Goal: Information Seeking & Learning: Find specific fact

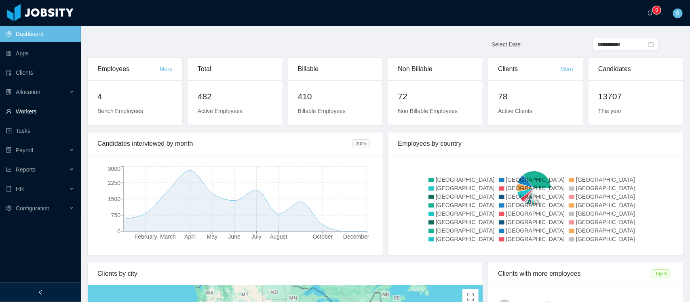
click at [27, 109] on link "Workers" at bounding box center [40, 111] width 68 height 16
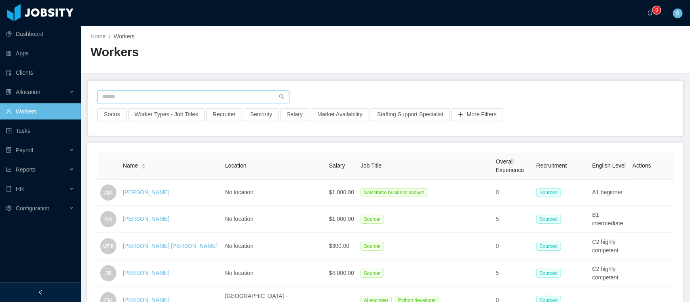
click at [211, 98] on input "text" at bounding box center [193, 96] width 192 height 13
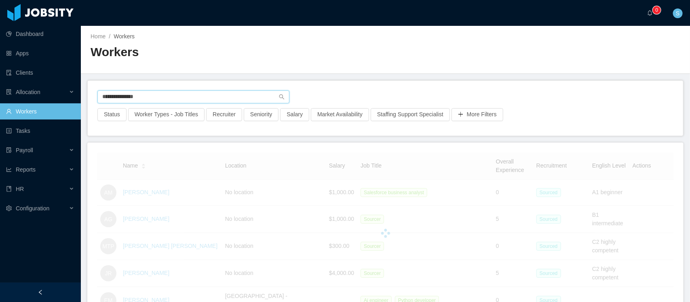
type input "**********"
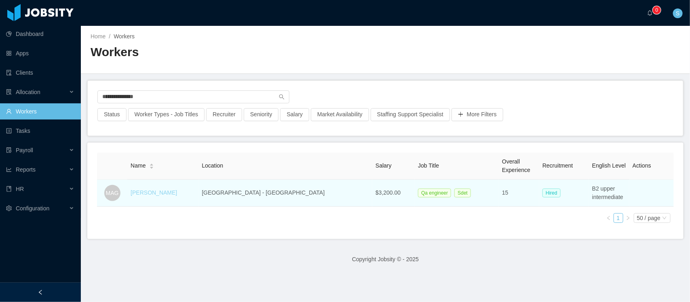
click at [177, 193] on link "[PERSON_NAME]" at bounding box center [153, 192] width 46 height 6
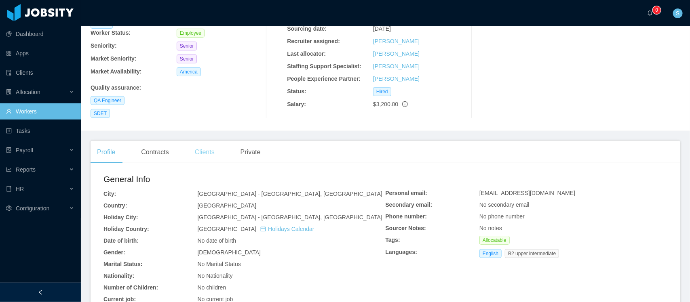
scroll to position [101, 0]
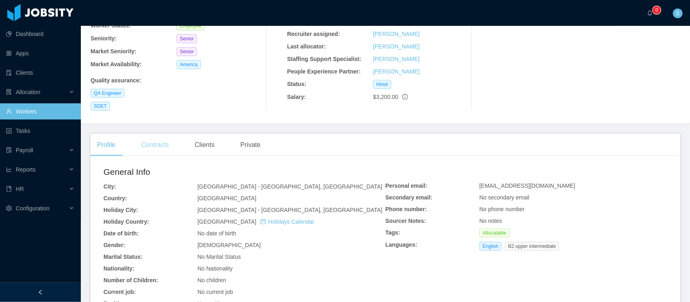
click at [155, 135] on div "Contracts" at bounding box center [155, 145] width 40 height 23
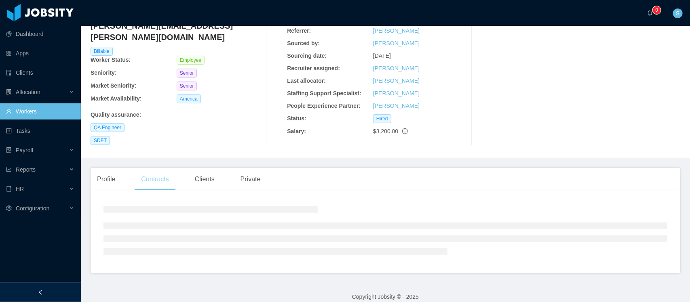
scroll to position [64, 0]
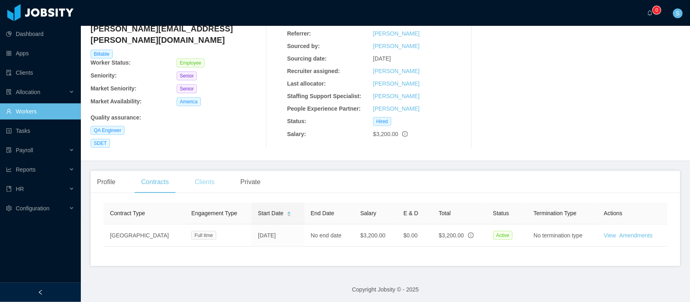
click at [210, 172] on div "Clients" at bounding box center [204, 182] width 33 height 23
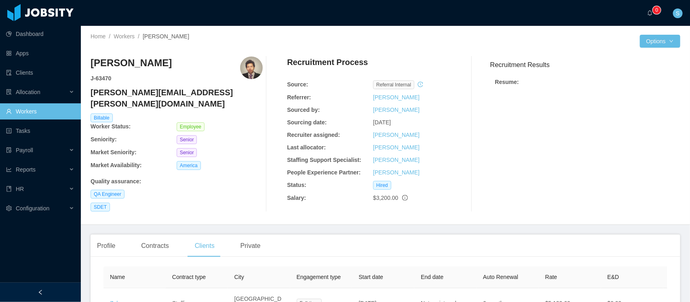
drag, startPoint x: 206, startPoint y: 61, endPoint x: 88, endPoint y: 65, distance: 118.8
click at [88, 65] on div "Home / Workers / [PERSON_NAME] / Options [PERSON_NAME] J- 63470 [PERSON_NAME][E…" at bounding box center [385, 125] width 609 height 199
copy h3 "[PERSON_NAME]"
click at [99, 75] on strong "J- 63470" at bounding box center [100, 78] width 21 height 6
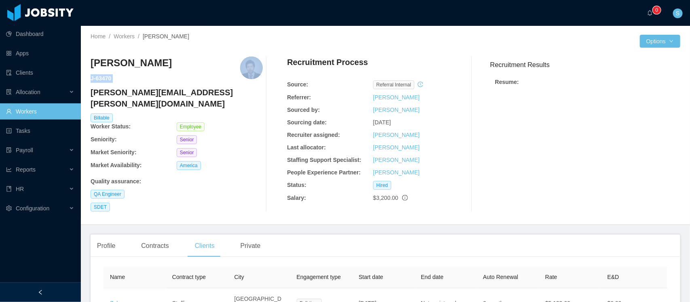
click at [99, 75] on strong "J- 63470" at bounding box center [100, 78] width 21 height 6
copy strong "J- 63470"
